Goal: Task Accomplishment & Management: Complete application form

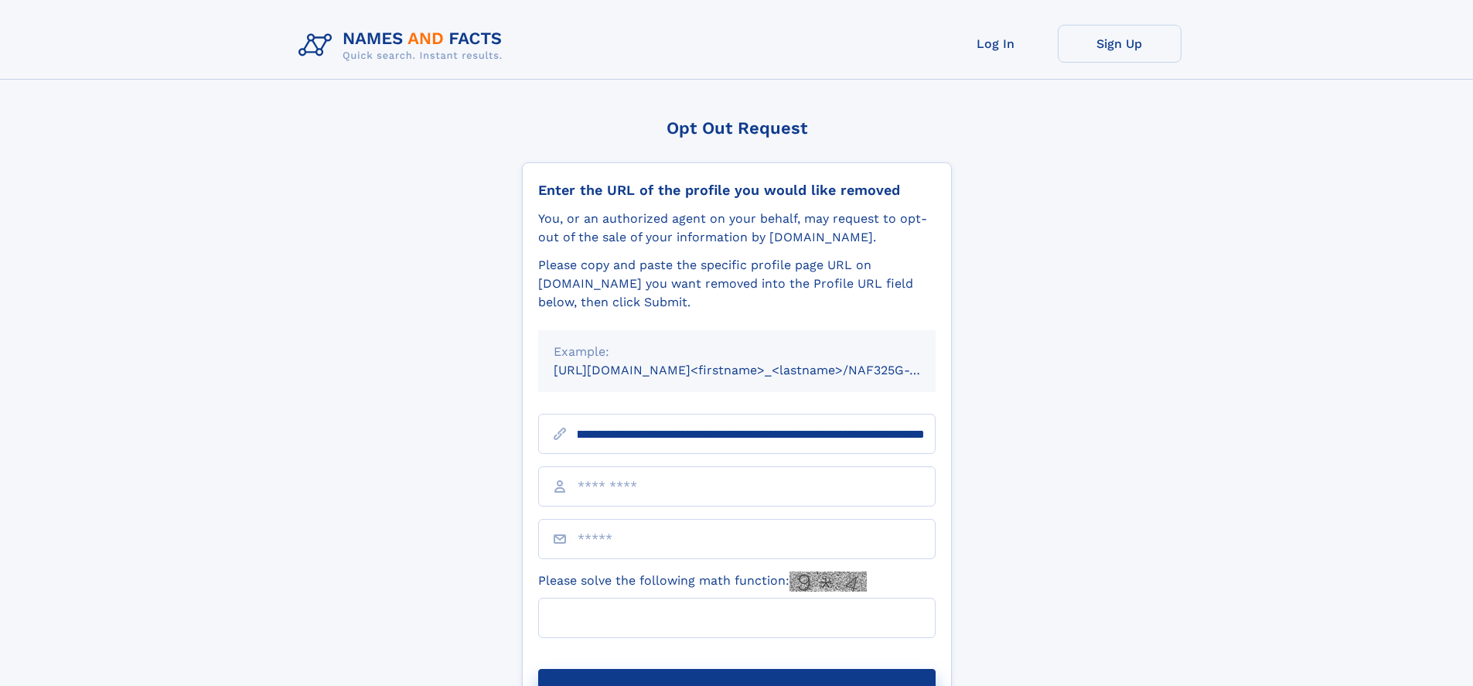
scroll to position [0, 186]
type input "**********"
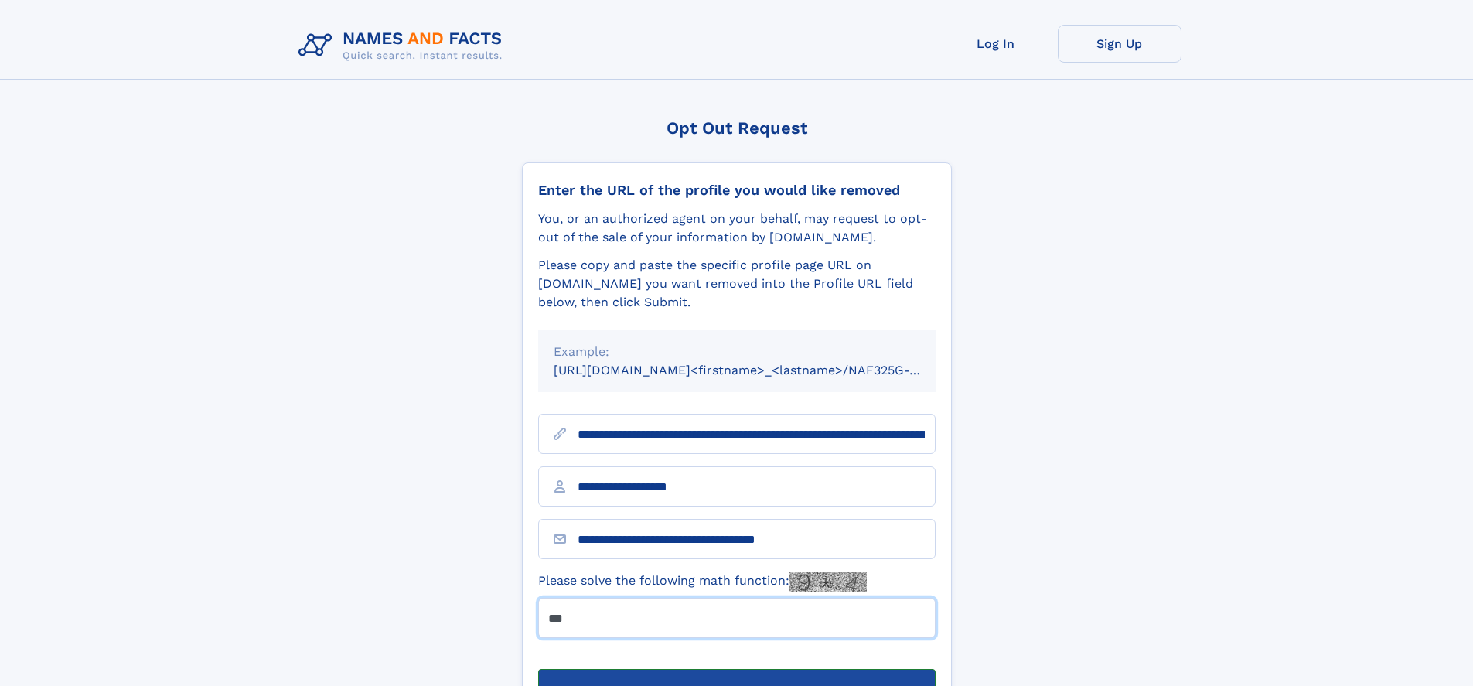
type input "***"
click at [736, 669] on button "Submit Opt Out Request" at bounding box center [736, 693] width 397 height 49
